Goal: Navigation & Orientation: Find specific page/section

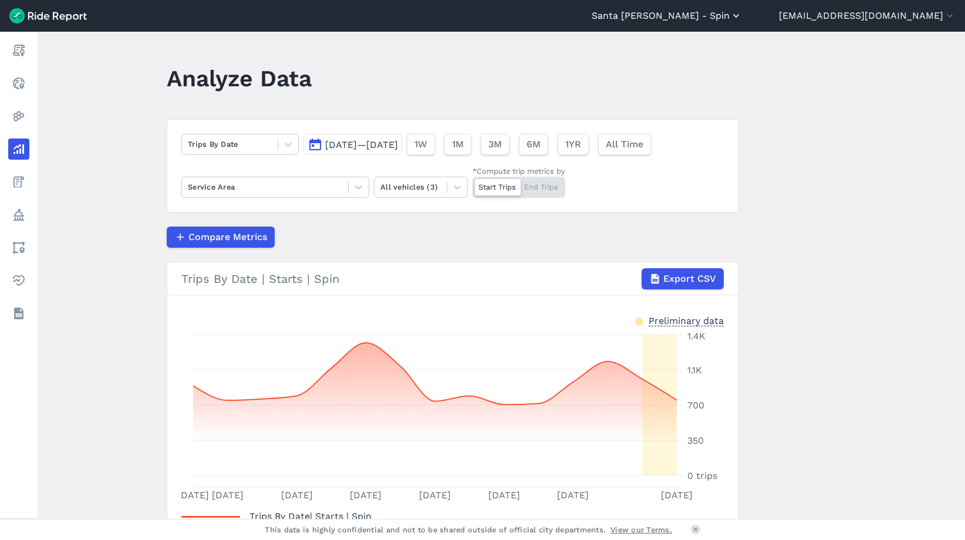
click at [742, 22] on button "Santa [PERSON_NAME] - Spin" at bounding box center [667, 16] width 150 height 14
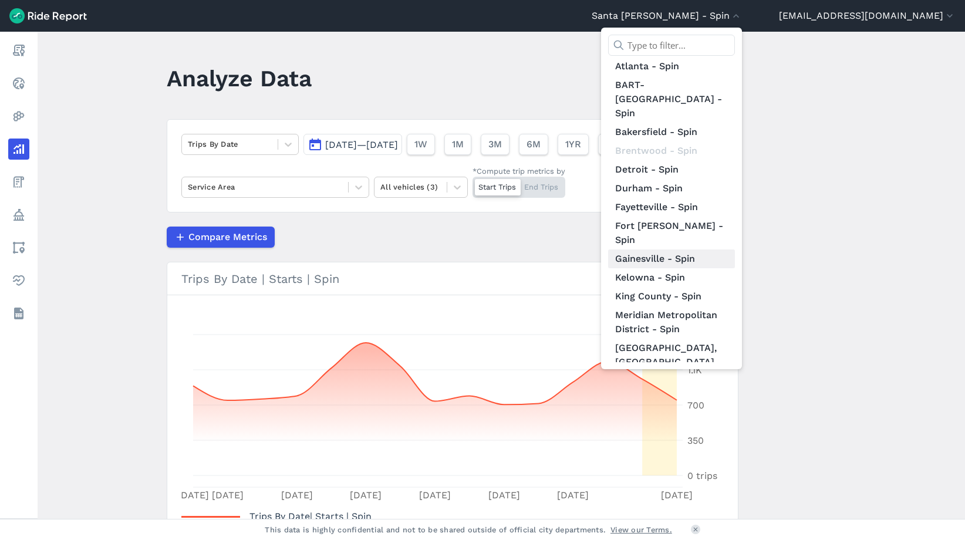
scroll to position [46, 0]
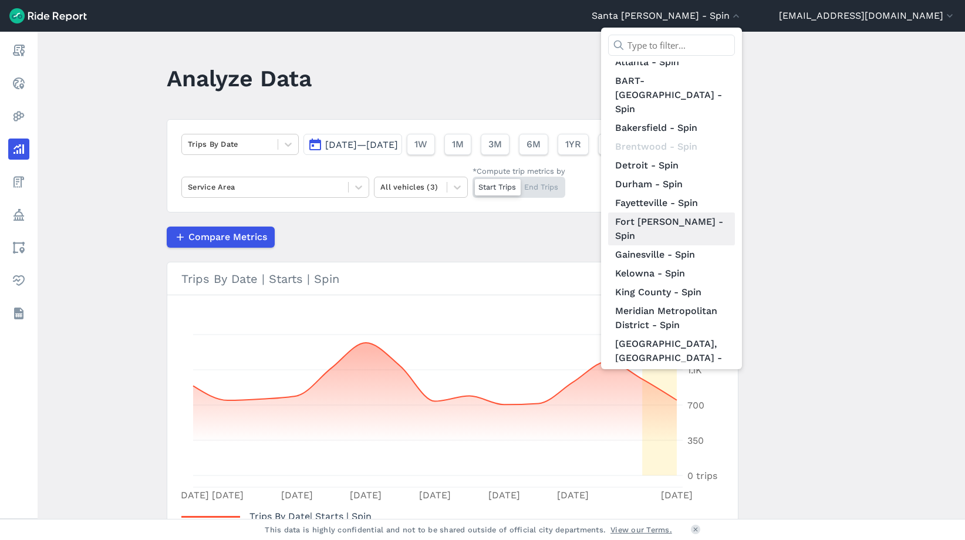
click at [735, 212] on link "Fort [PERSON_NAME] - Spin" at bounding box center [671, 228] width 127 height 33
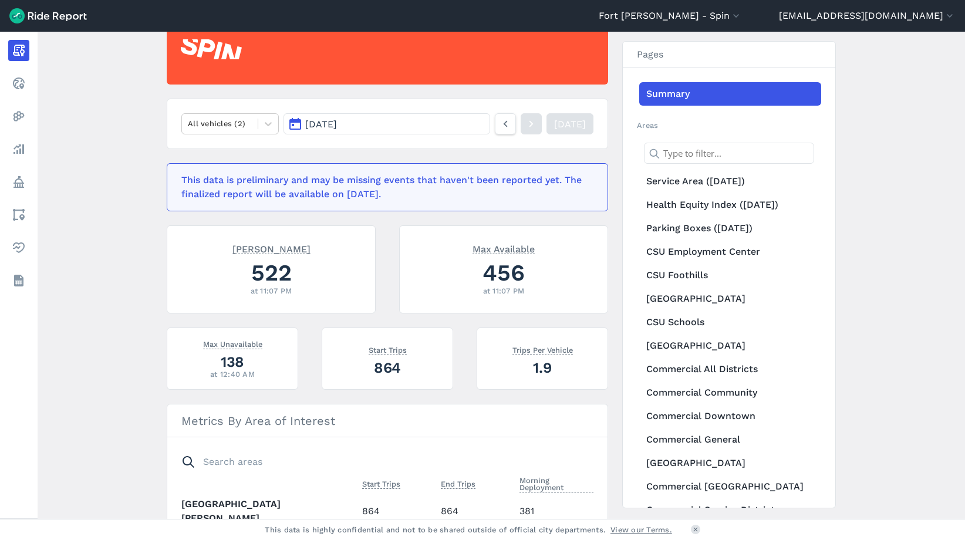
scroll to position [129, 0]
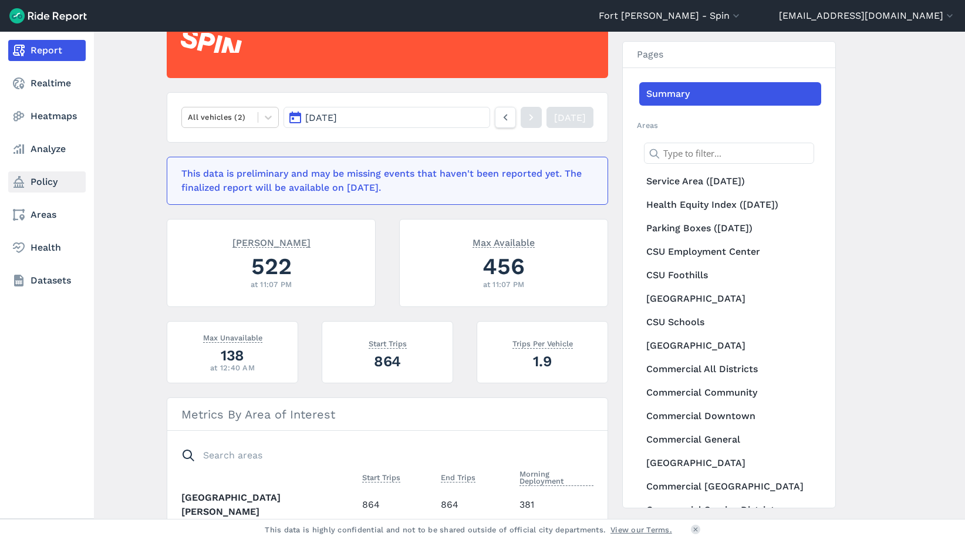
click at [33, 181] on link "Policy" at bounding box center [46, 181] width 77 height 21
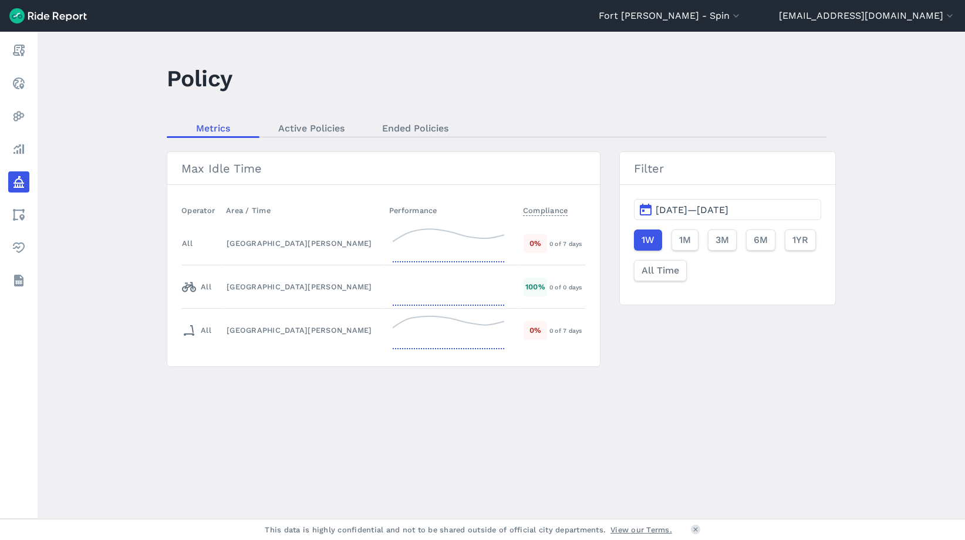
click at [678, 212] on span "[DATE]—[DATE]" at bounding box center [691, 209] width 73 height 11
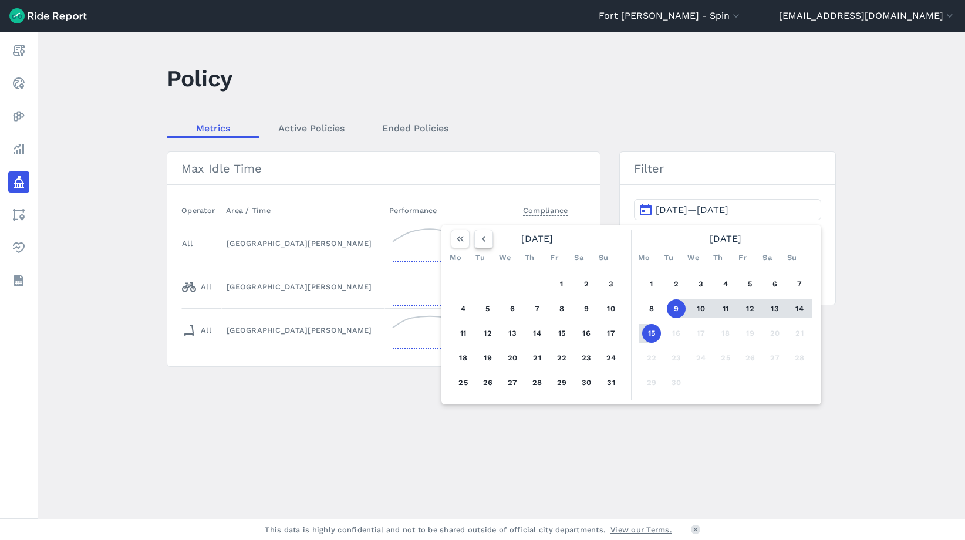
click at [475, 241] on button "button" at bounding box center [483, 238] width 19 height 19
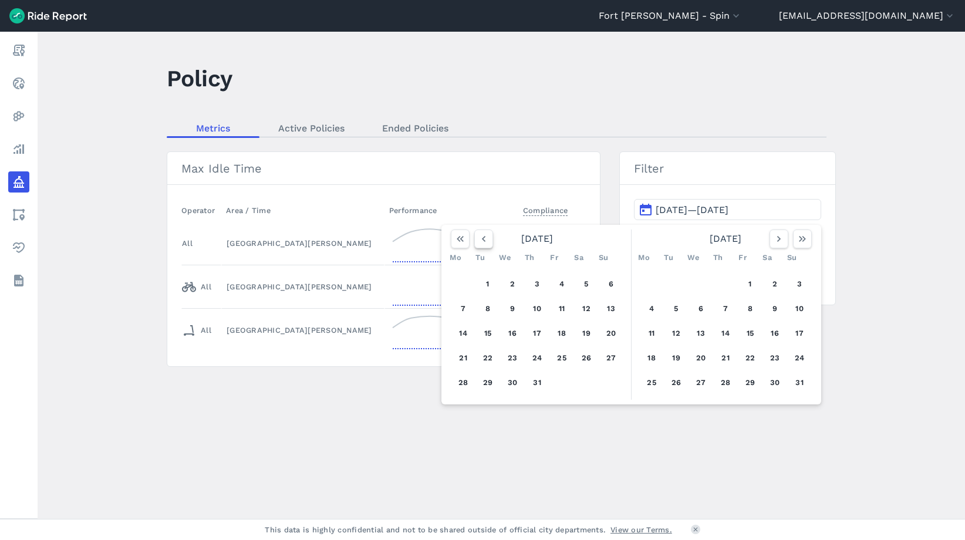
click at [475, 241] on button "button" at bounding box center [483, 238] width 19 height 19
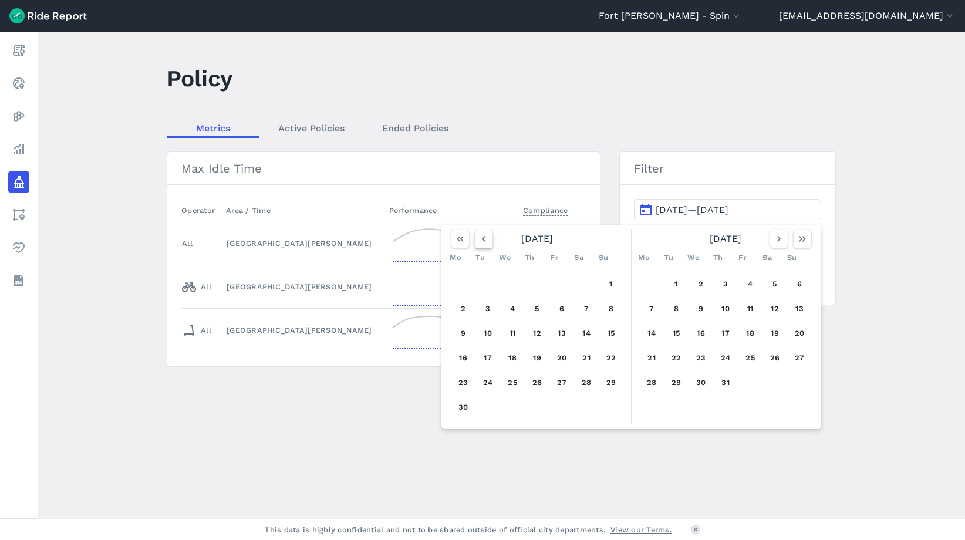
click at [475, 241] on button "button" at bounding box center [483, 238] width 19 height 19
click at [540, 289] on button "1" at bounding box center [537, 284] width 19 height 19
click at [766, 244] on div "[DATE]" at bounding box center [725, 238] width 182 height 19
click at [773, 244] on icon "button" at bounding box center [779, 239] width 12 height 12
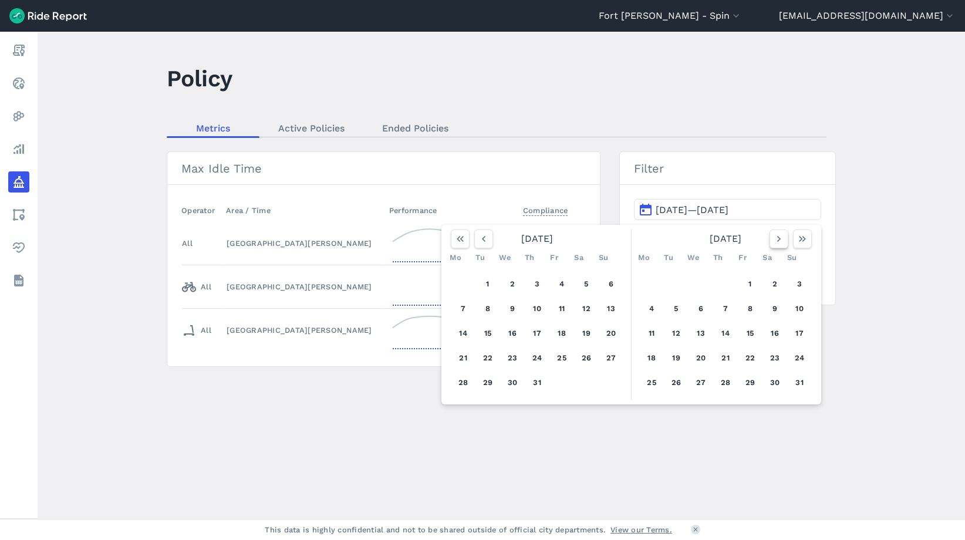
click at [773, 244] on icon "button" at bounding box center [779, 239] width 12 height 12
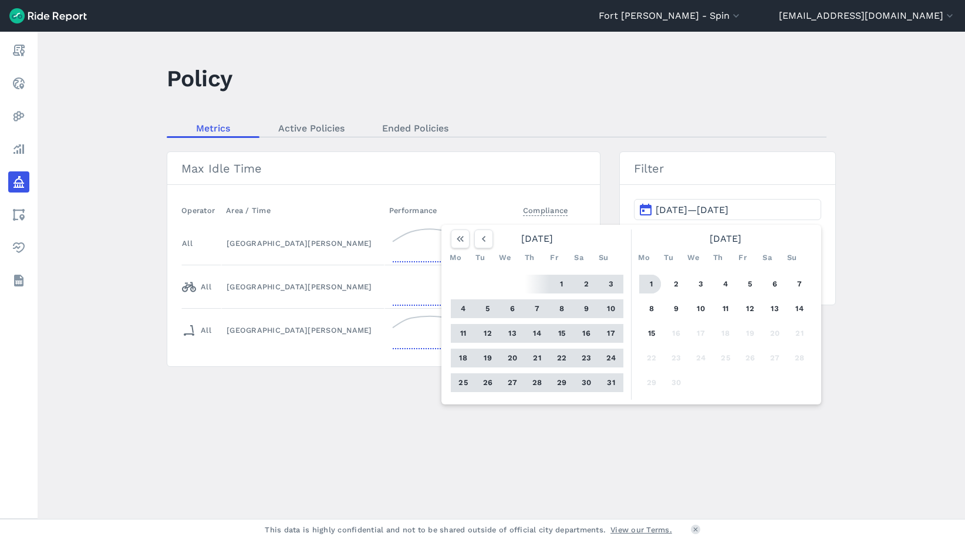
click at [648, 286] on button "1" at bounding box center [651, 284] width 19 height 19
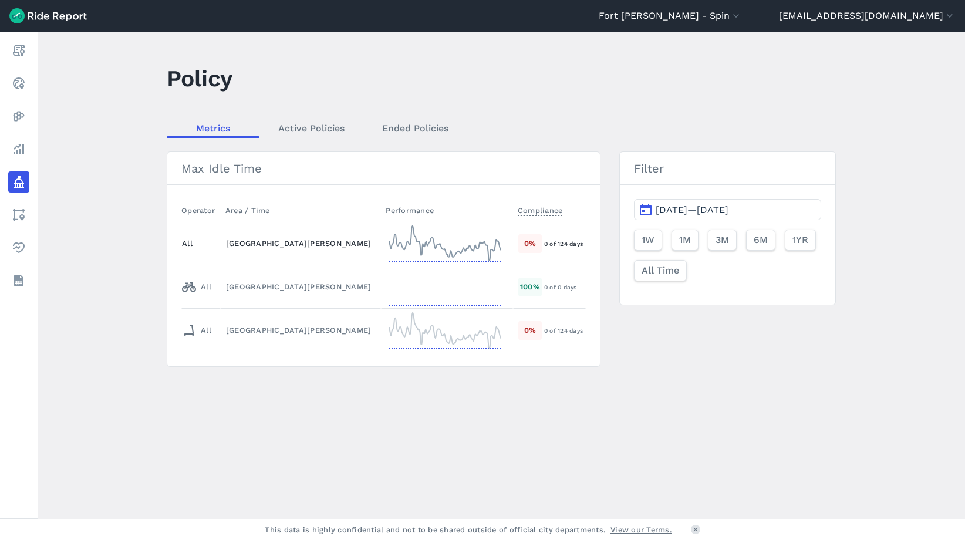
click at [413, 249] on icon at bounding box center [444, 243] width 117 height 42
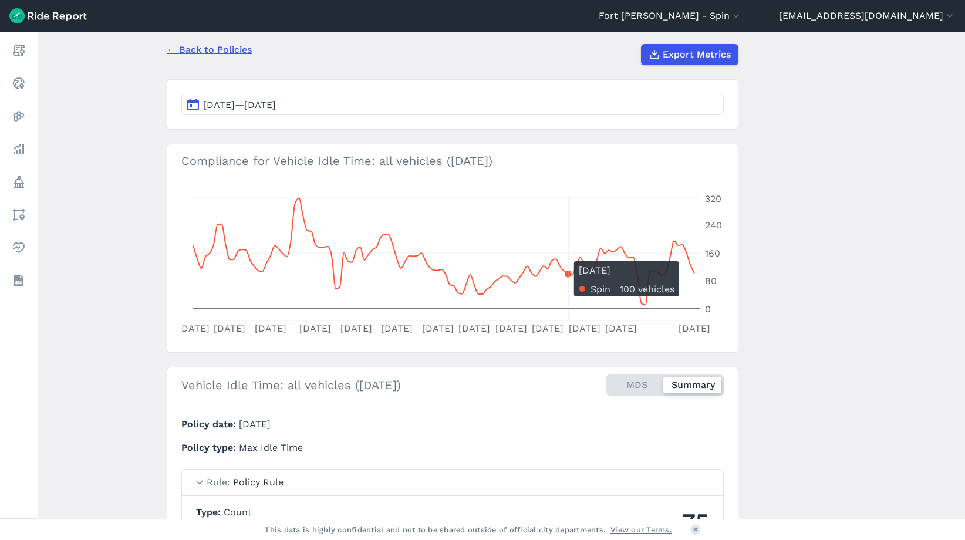
scroll to position [86, 0]
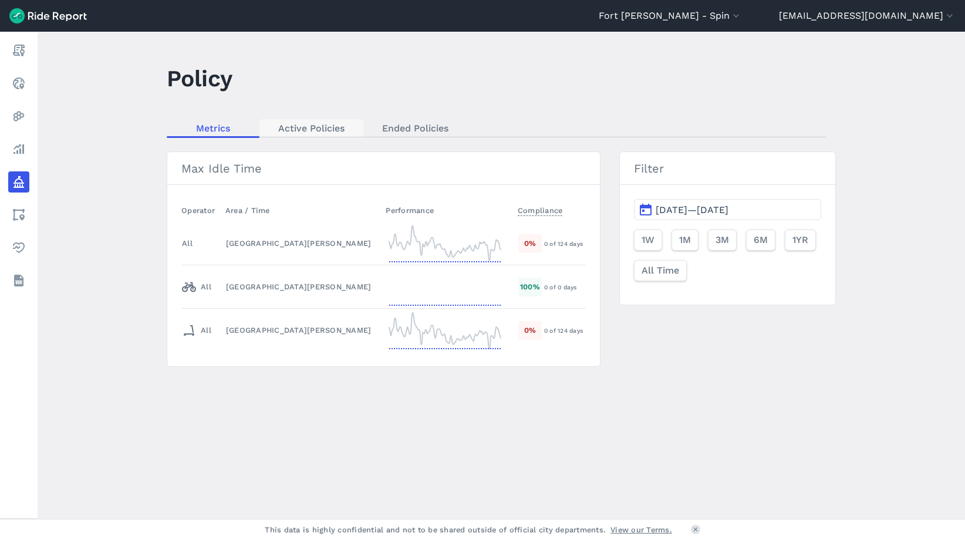
click at [303, 131] on link "Active Policies" at bounding box center [311, 128] width 104 height 18
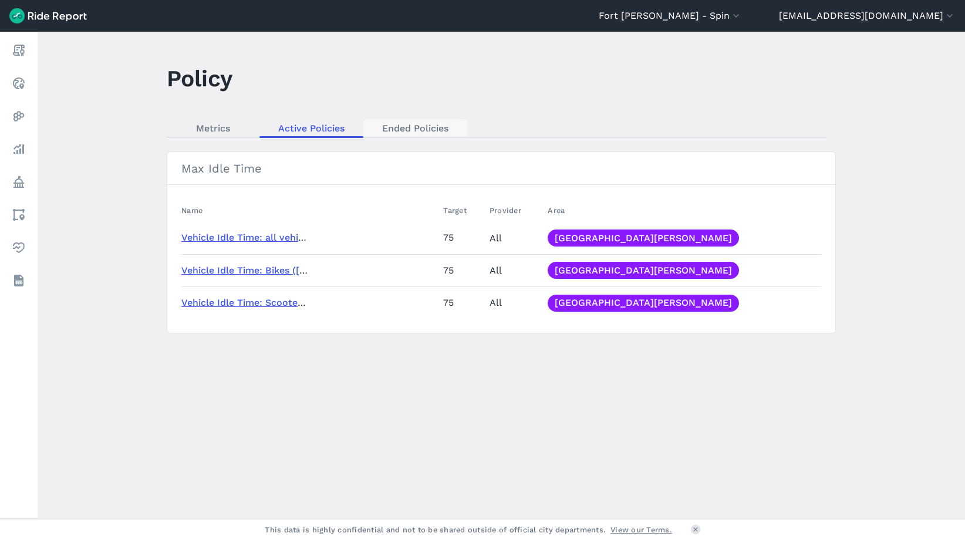
click at [400, 132] on link "Ended Policies" at bounding box center [415, 128] width 104 height 18
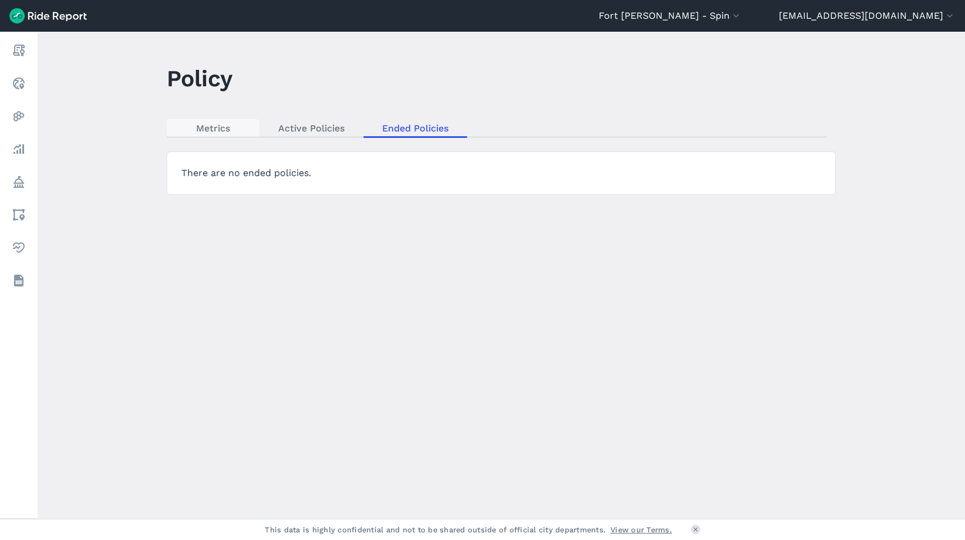
click at [197, 134] on link "Metrics" at bounding box center [213, 128] width 93 height 18
